Goal: Find specific page/section: Find specific page/section

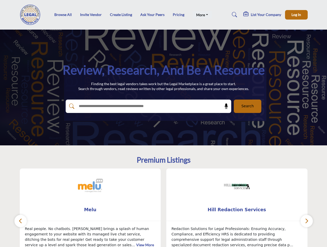
click at [201, 15] on link "More" at bounding box center [202, 14] width 19 height 7
click at [297, 15] on span "Log In" at bounding box center [297, 14] width 10 height 4
click at [225, 106] on icon at bounding box center [226, 106] width 5 height 5
click at [164, 208] on div "Hill Redaction Services ... View More 1 1" at bounding box center [237, 219] width 147 height 101
type input "**********"
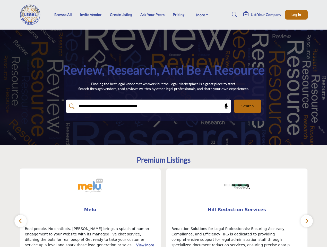
click at [90, 210] on span "Melu" at bounding box center [91, 210] width 126 height 7
click at [237, 210] on span "Hill Redaction Services" at bounding box center [237, 210] width 126 height 7
click at [21, 221] on icon "button" at bounding box center [21, 221] width 4 height 6
click at [307, 221] on icon "button" at bounding box center [307, 221] width 4 height 6
